Goal: Find specific page/section: Find specific page/section

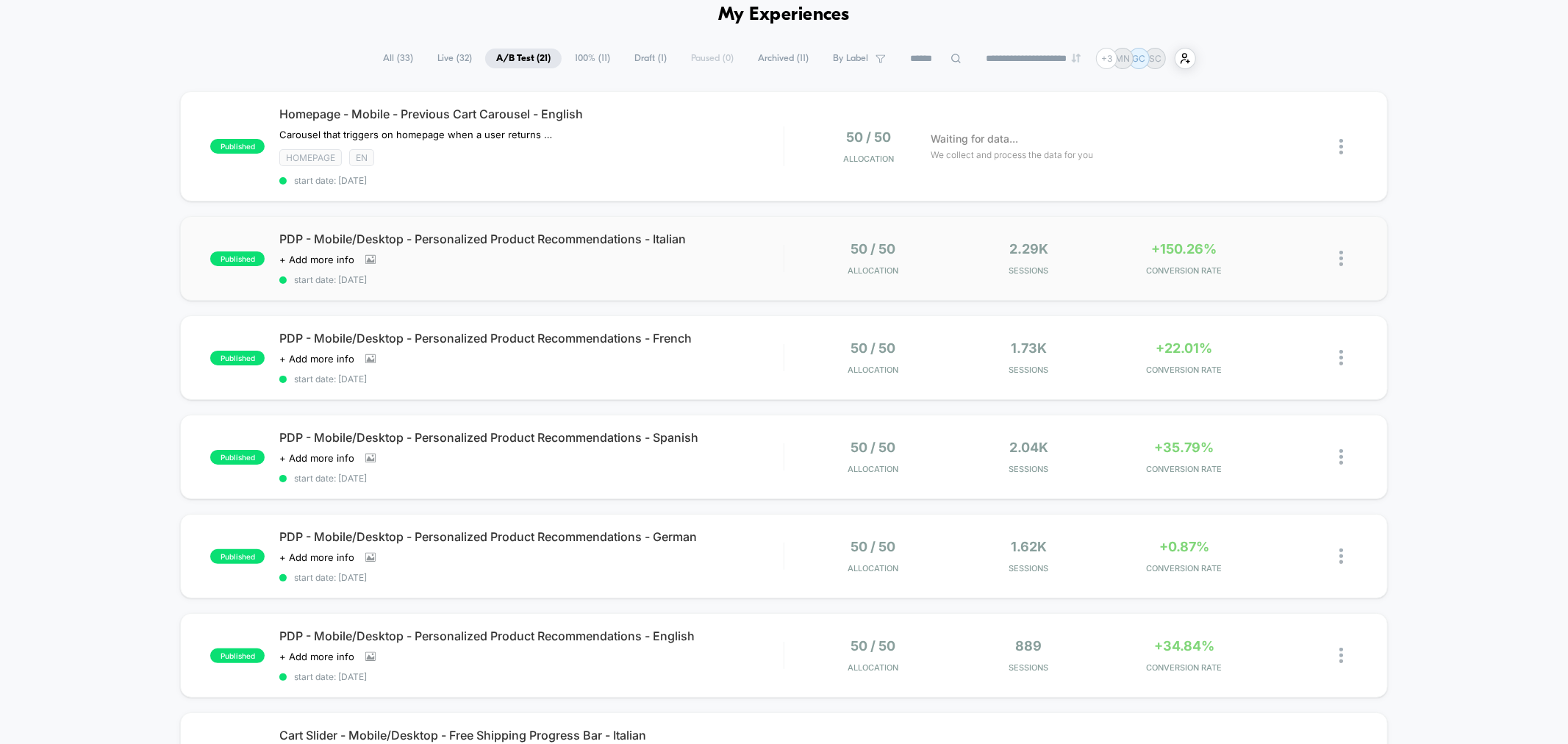
scroll to position [163, 0]
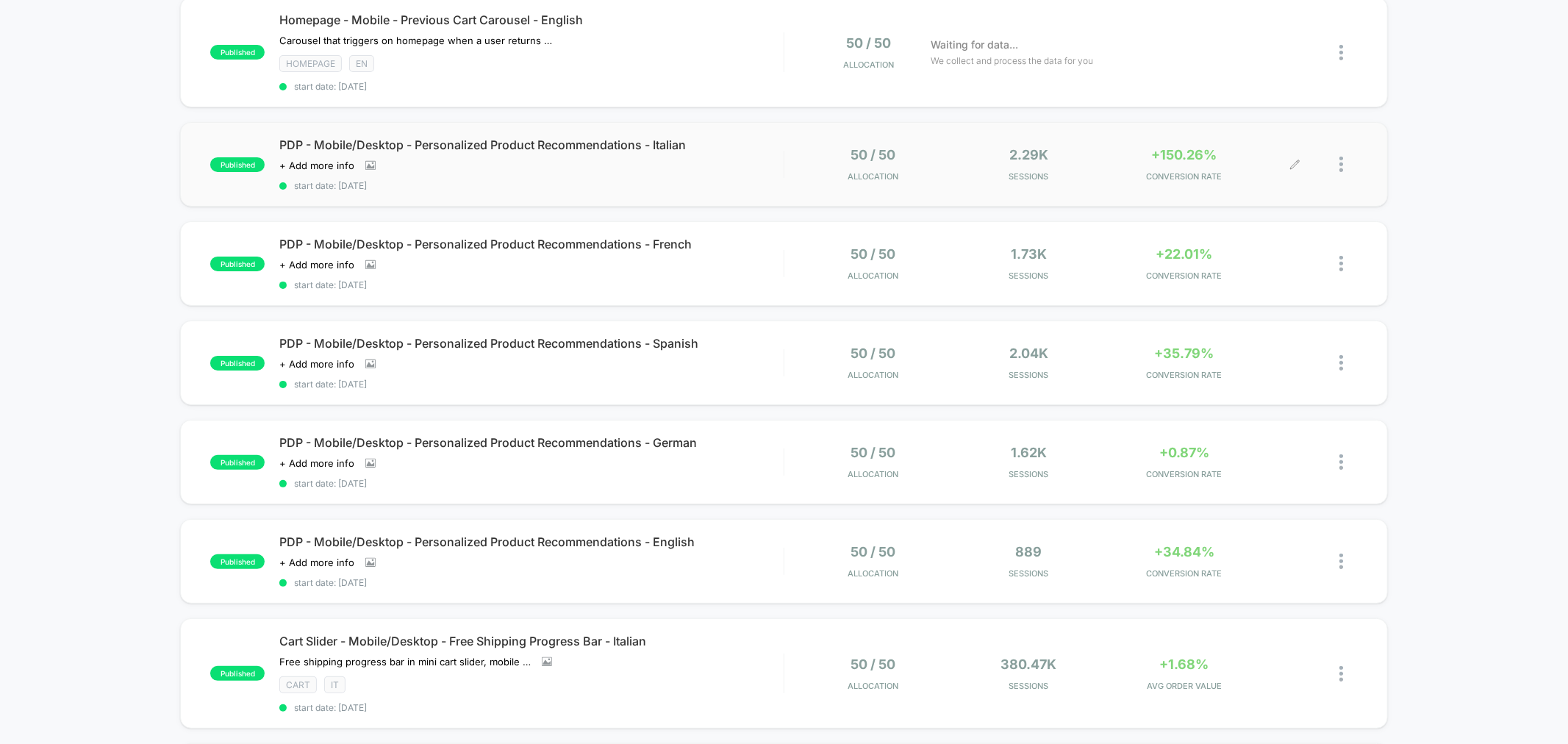
click at [1187, 165] on div "+150.26% CONVERSION RATE" at bounding box center [1184, 165] width 149 height 34
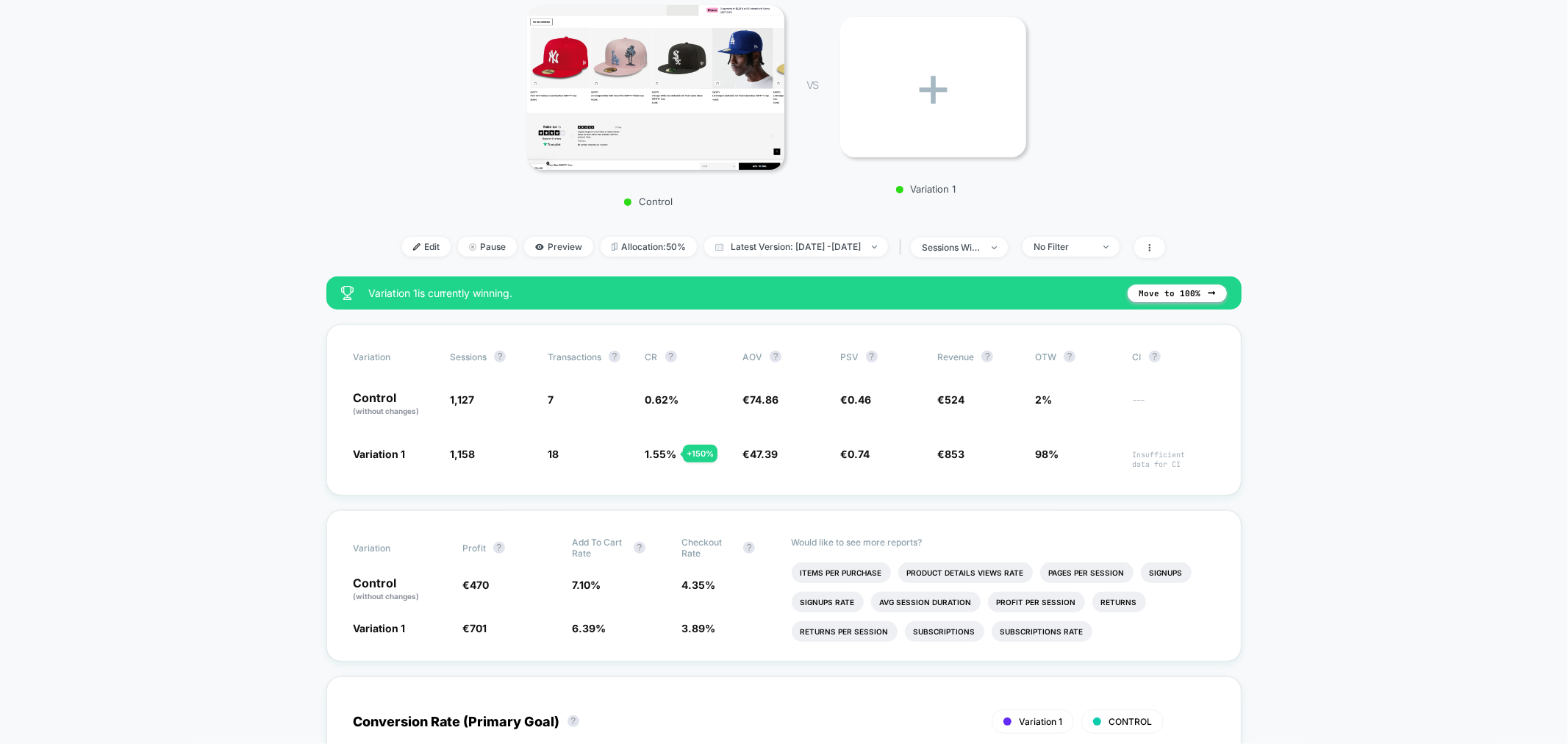
scroll to position [245, 0]
